Goal: Task Accomplishment & Management: Manage account settings

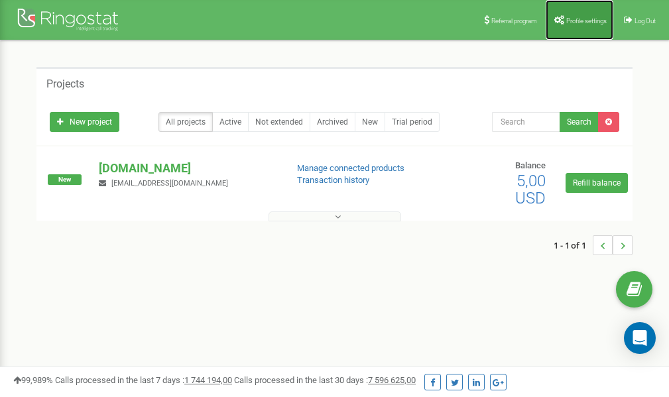
click at [575, 21] on span "Profile settings" at bounding box center [586, 20] width 40 height 7
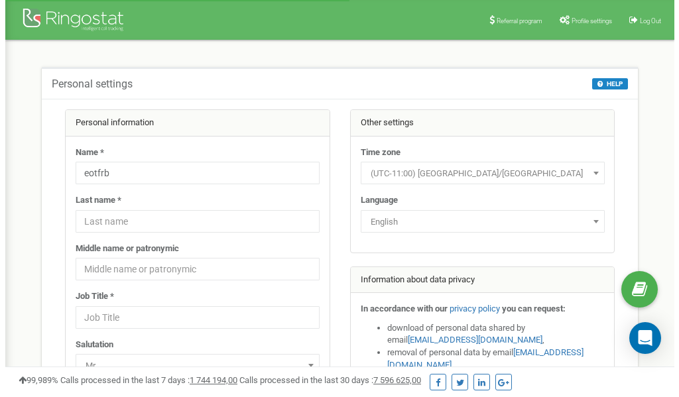
scroll to position [66, 0]
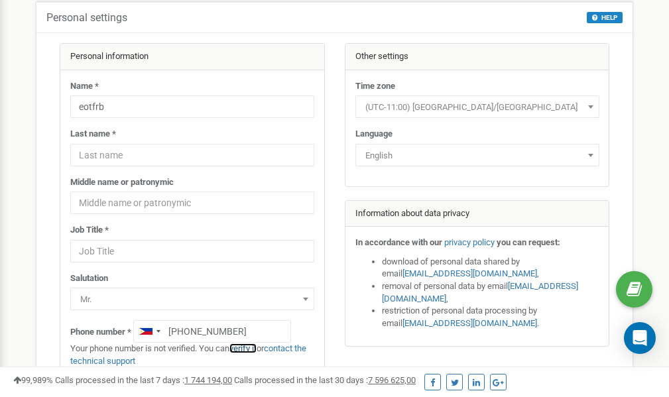
click at [254, 347] on link "verify it" at bounding box center [242, 348] width 27 height 10
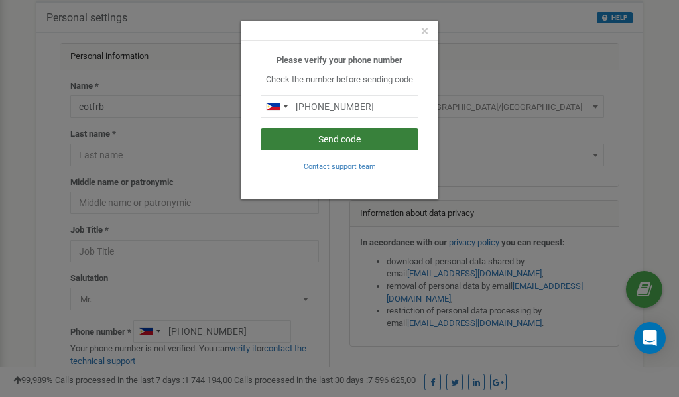
click at [323, 139] on button "Send code" at bounding box center [340, 139] width 158 height 23
